Goal: Task Accomplishment & Management: Manage account settings

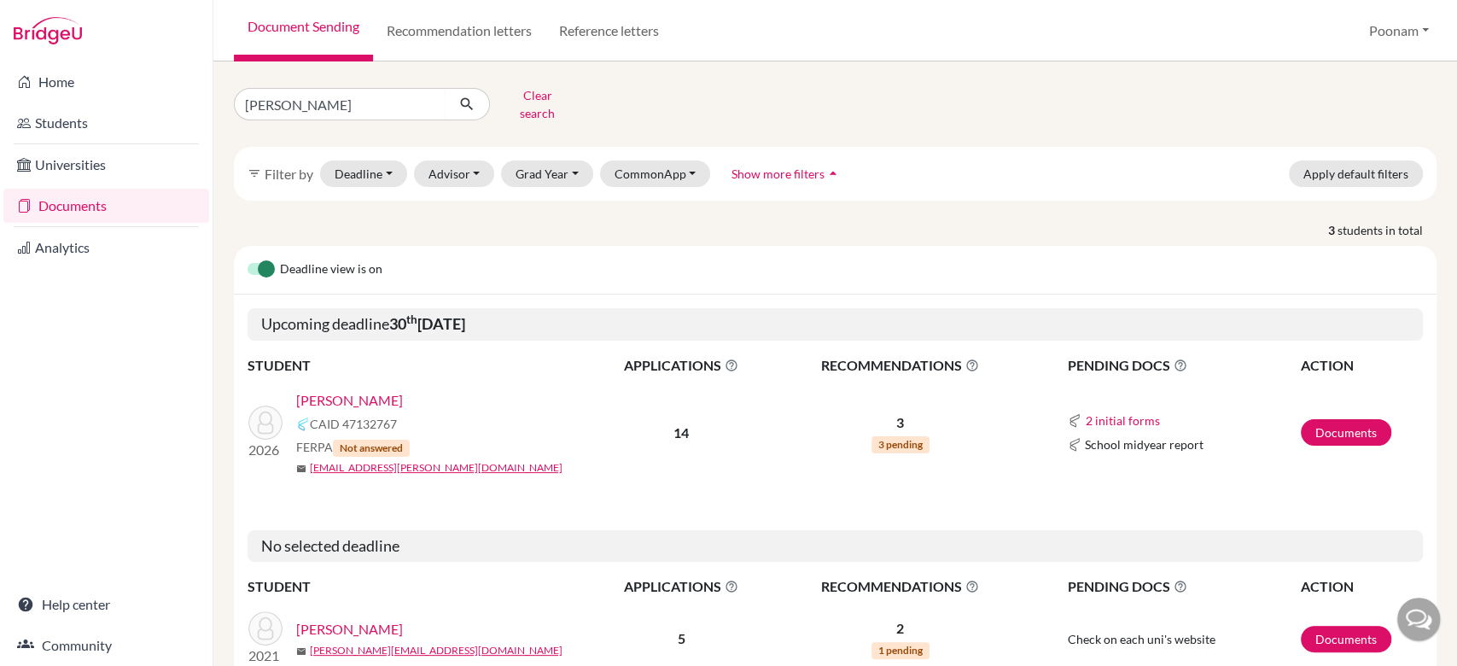
type input "[PERSON_NAME]"
click button "submit" at bounding box center [467, 104] width 45 height 32
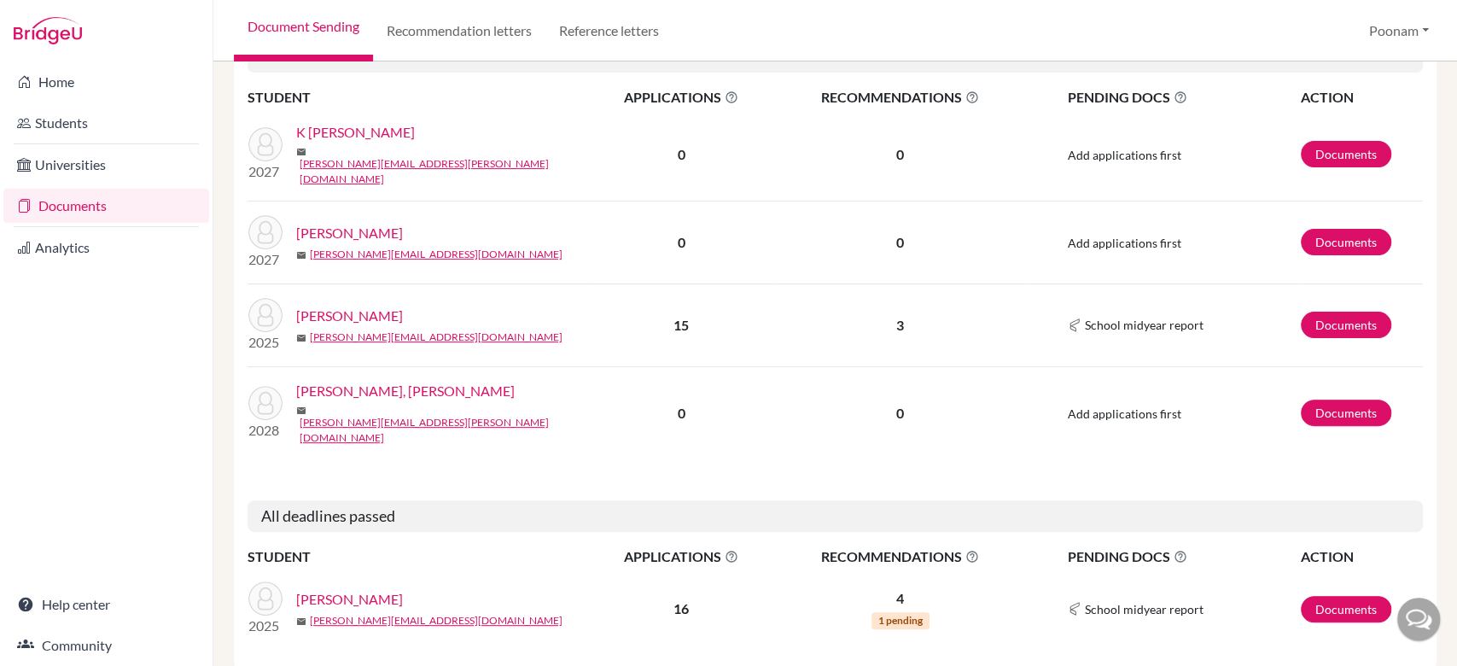
scroll to position [271, 0]
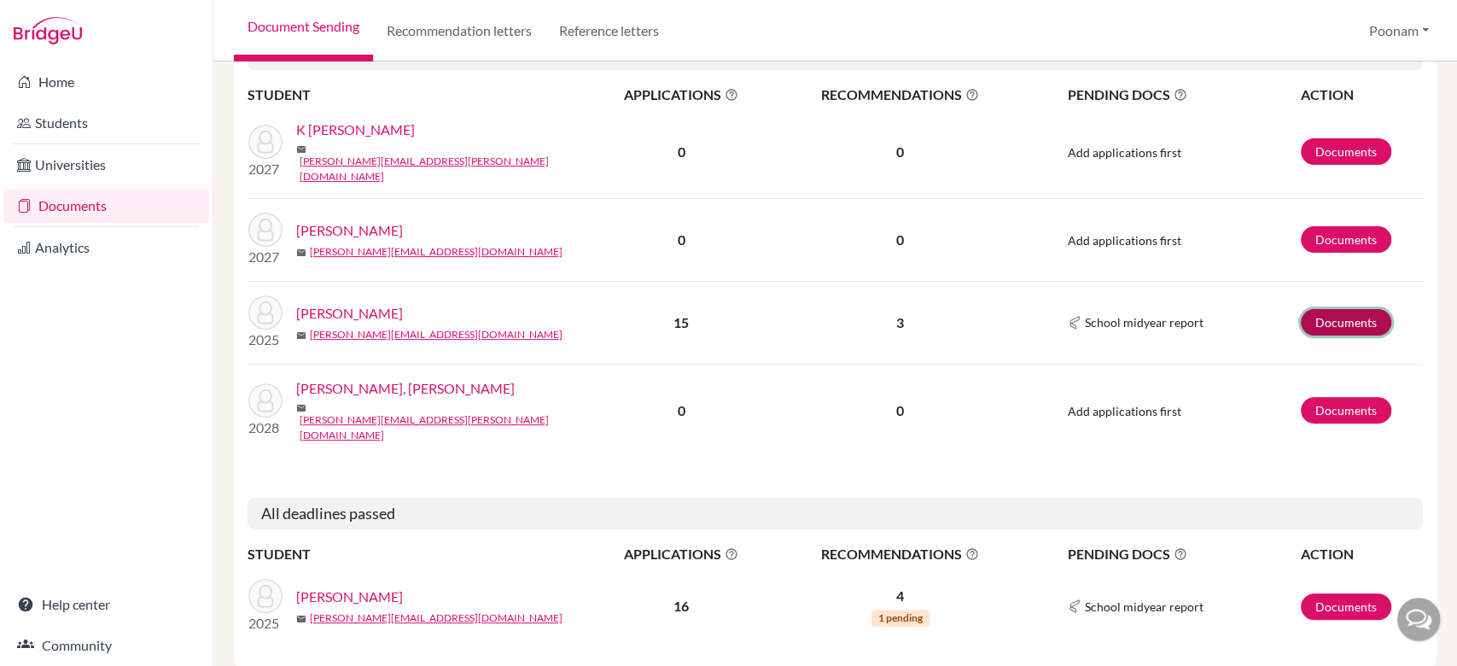
click at [1327, 309] on link "Documents" at bounding box center [1346, 322] width 90 height 26
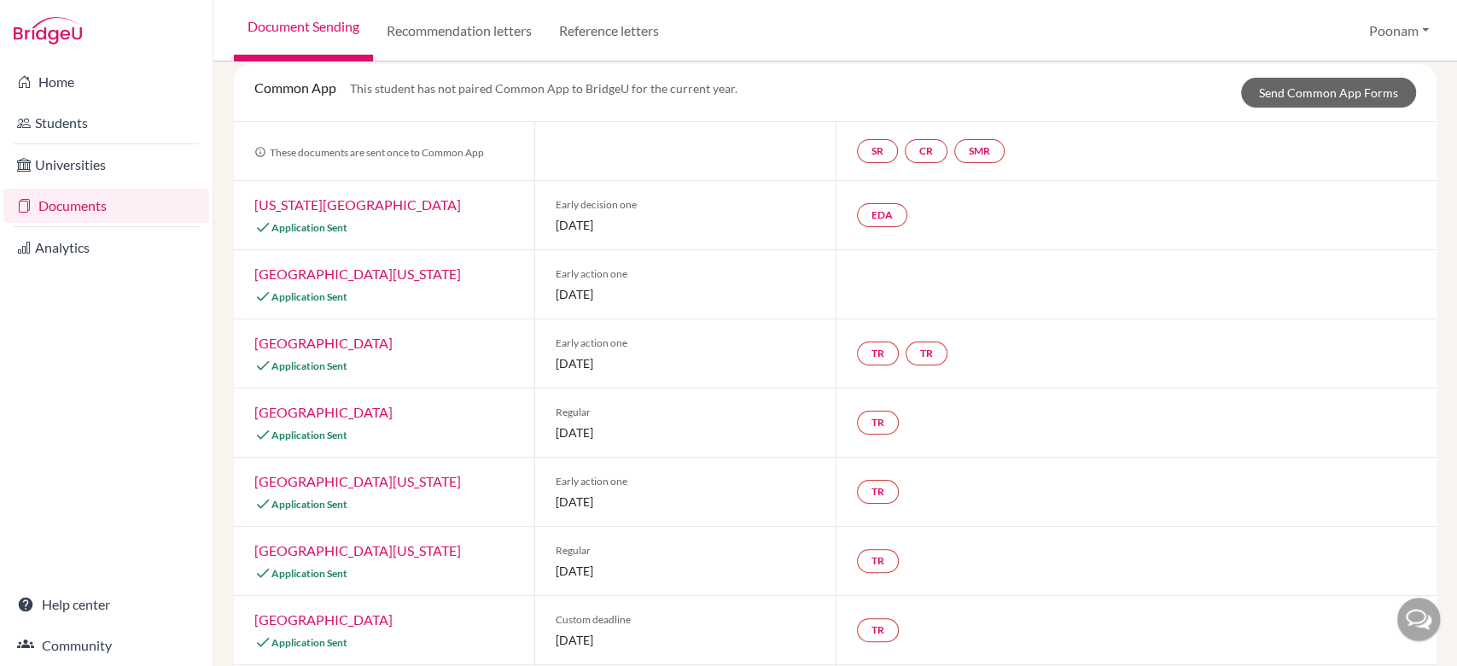
scroll to position [104, 0]
click at [1310, 99] on link "Send Common App Forms" at bounding box center [1328, 92] width 175 height 30
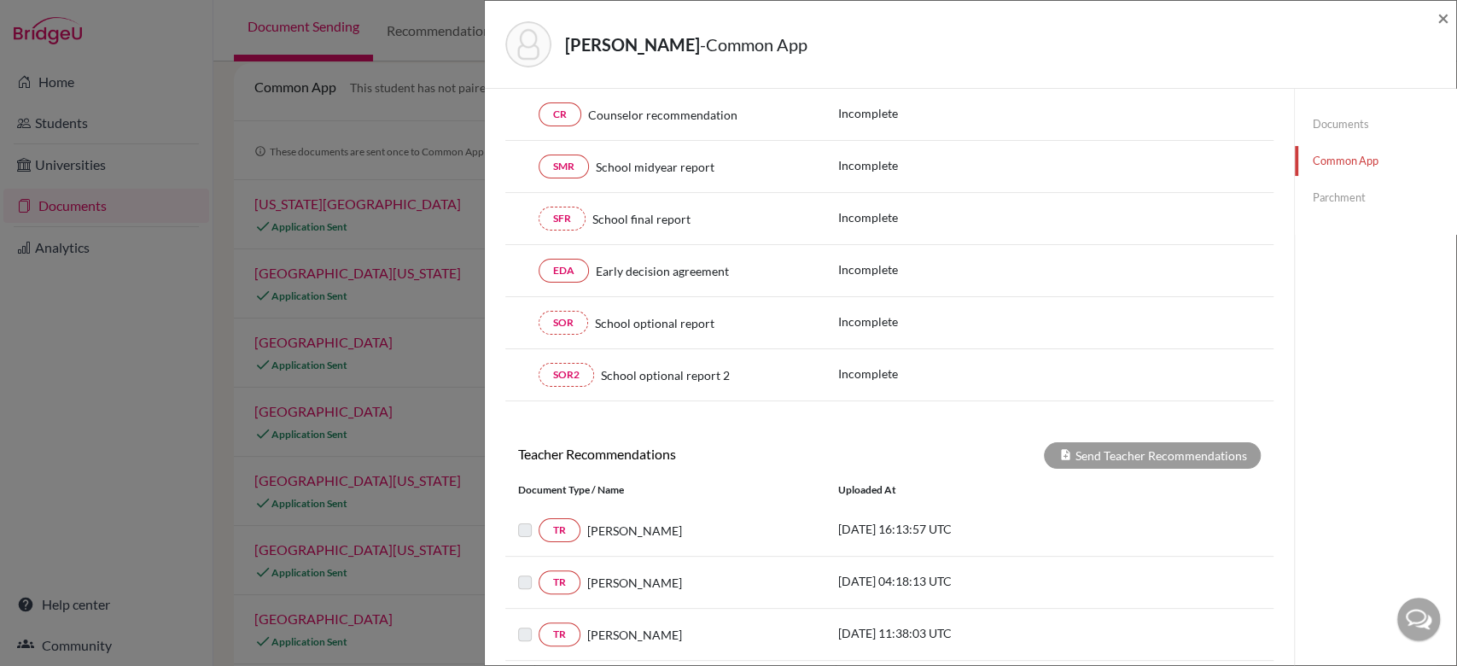
scroll to position [189, 0]
drag, startPoint x: 1442, startPoint y: 15, endPoint x: 748, endPoint y: 219, distance: 723.2
click at [748, 219] on div "Mittal, Aarav - Common App × × This student has not paired Common App to Bridge…" at bounding box center [970, 333] width 973 height 666
click at [1441, 19] on span "×" at bounding box center [1443, 17] width 12 height 25
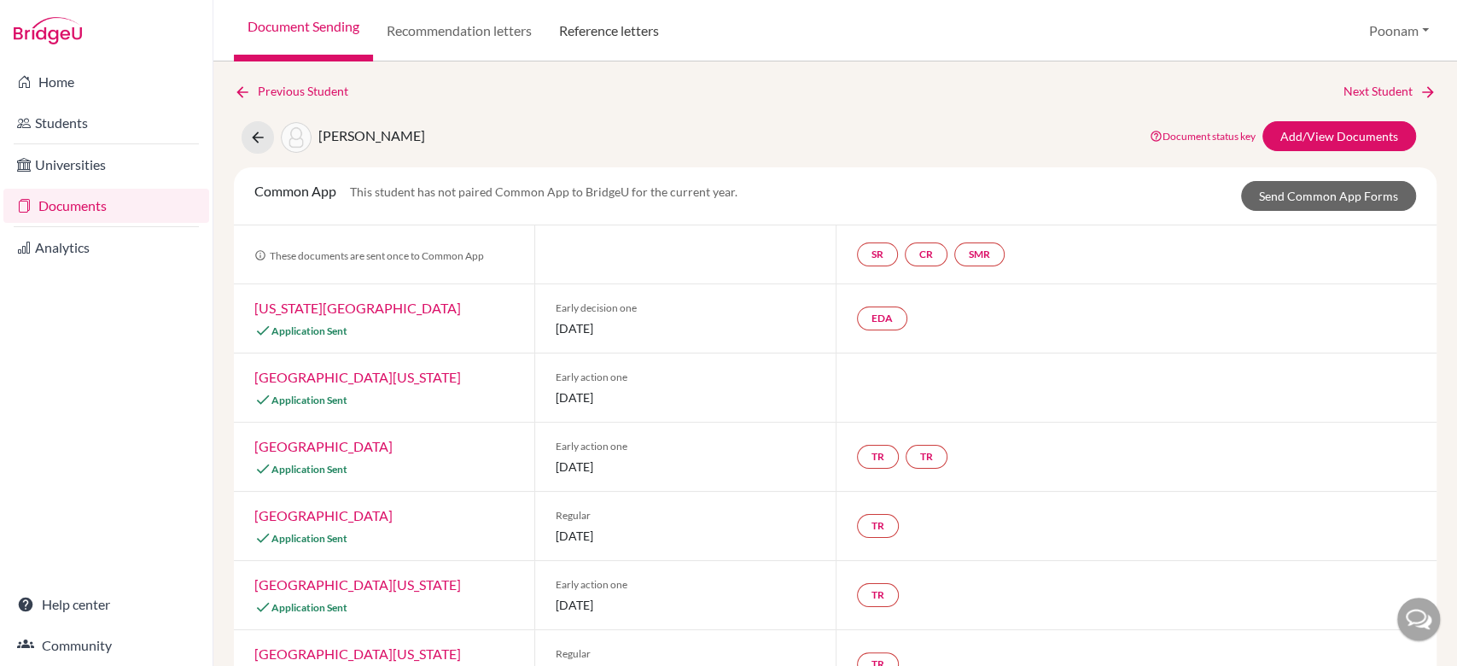
click at [601, 38] on link "Reference letters" at bounding box center [608, 30] width 127 height 61
